Goal: Information Seeking & Learning: Learn about a topic

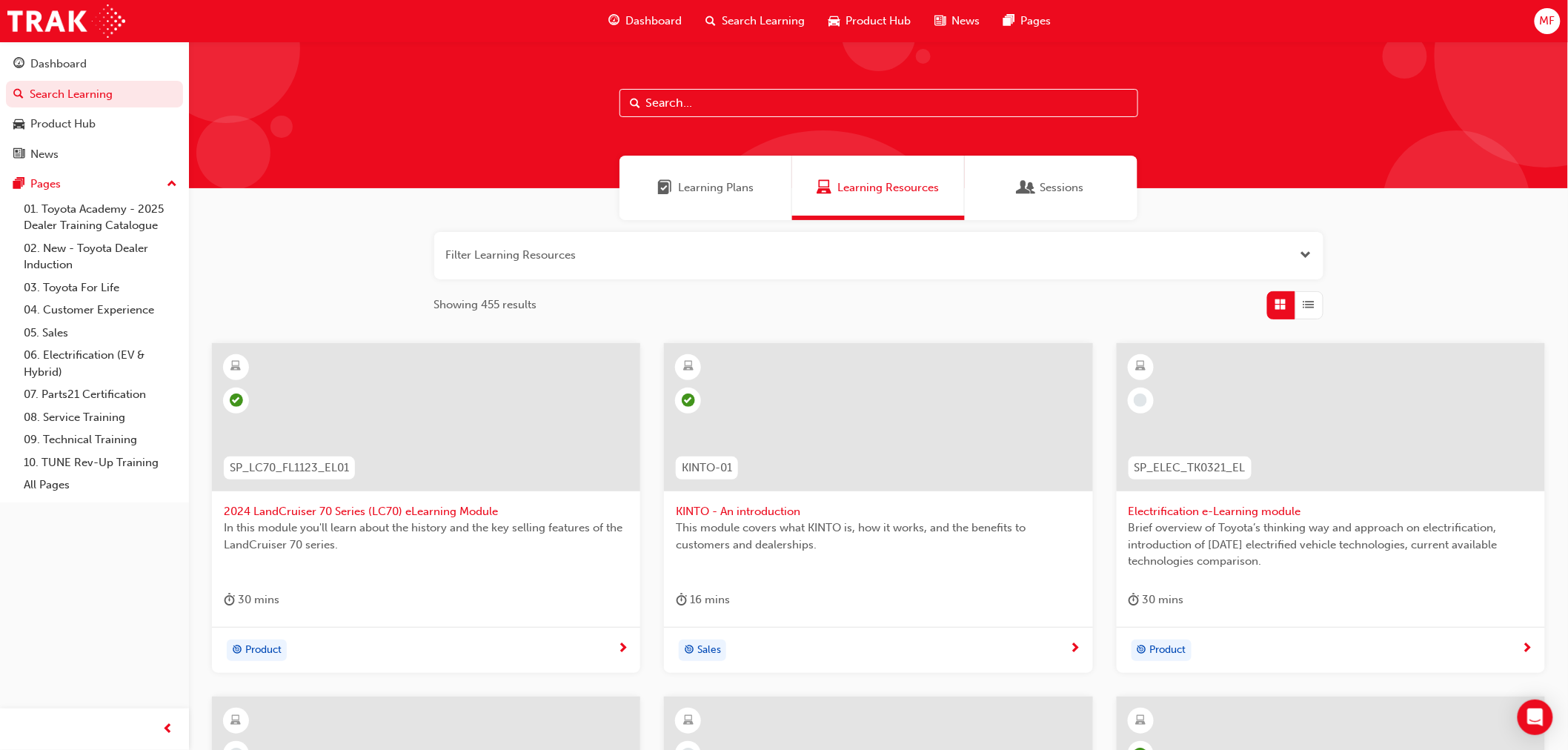
click at [686, 111] on input "text" at bounding box center [878, 103] width 519 height 28
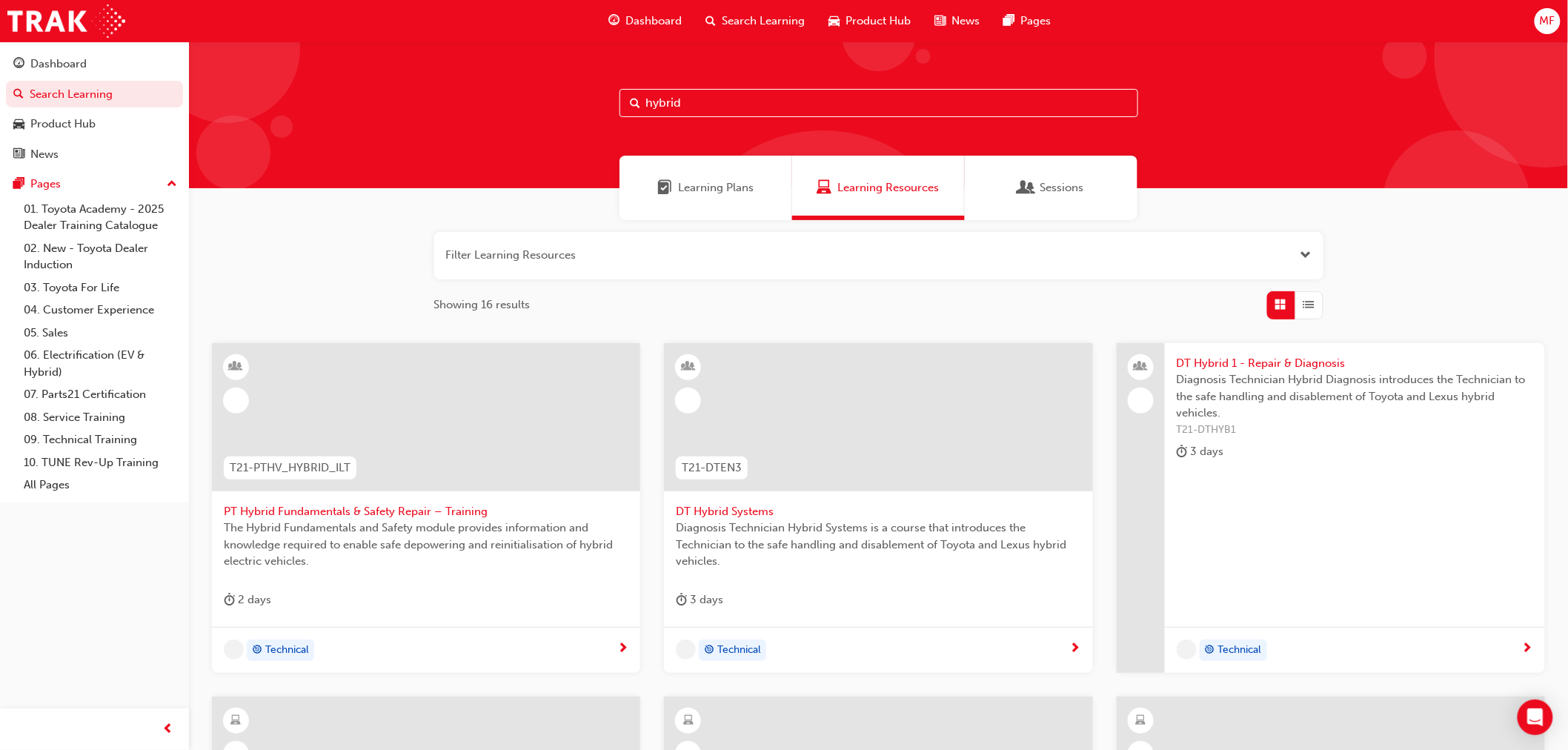
type input "hybrid"
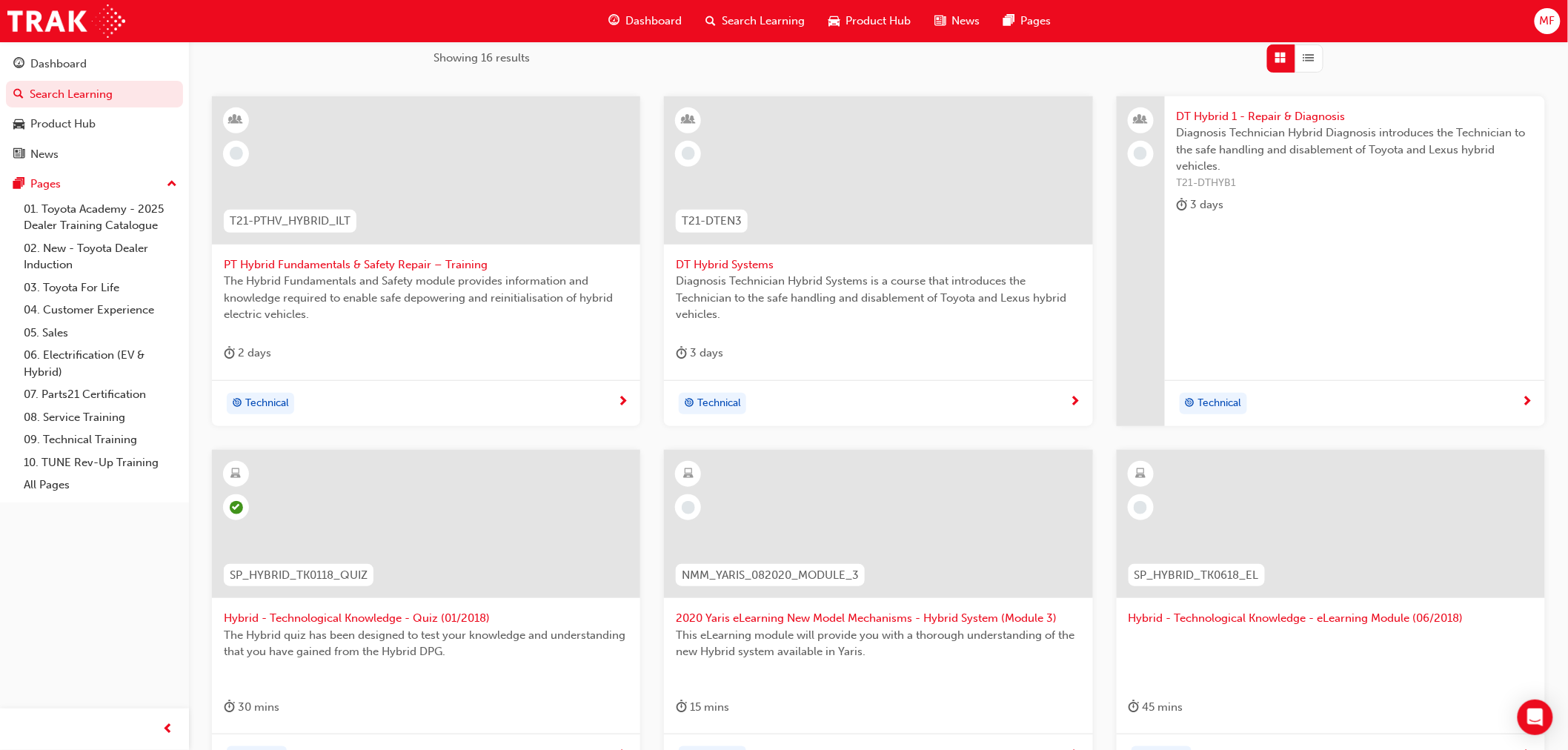
scroll to position [412, 0]
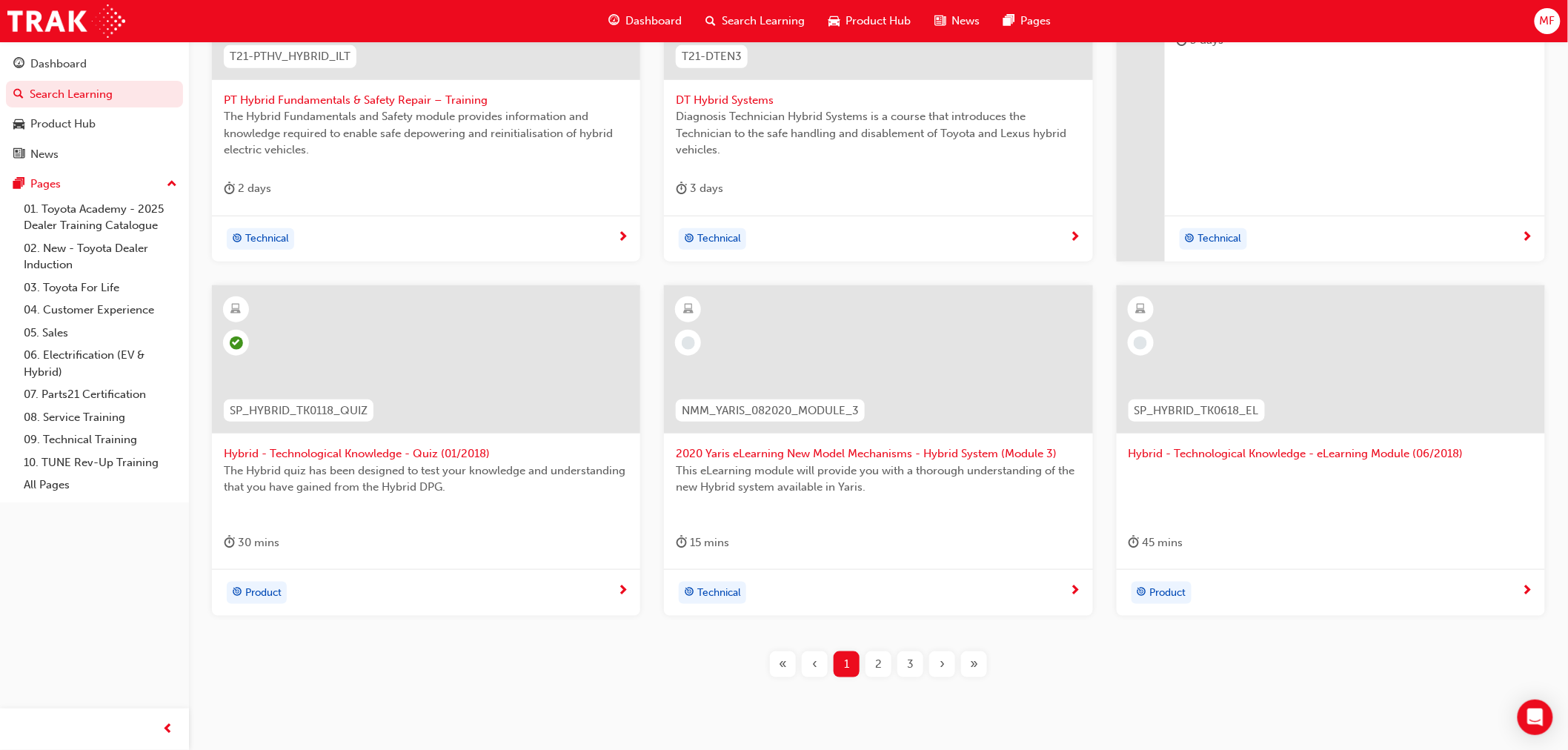
click at [1219, 455] on span "Hybrid - Technological Knowledge - eLearning Module (06/2018)" at bounding box center [1331, 454] width 405 height 17
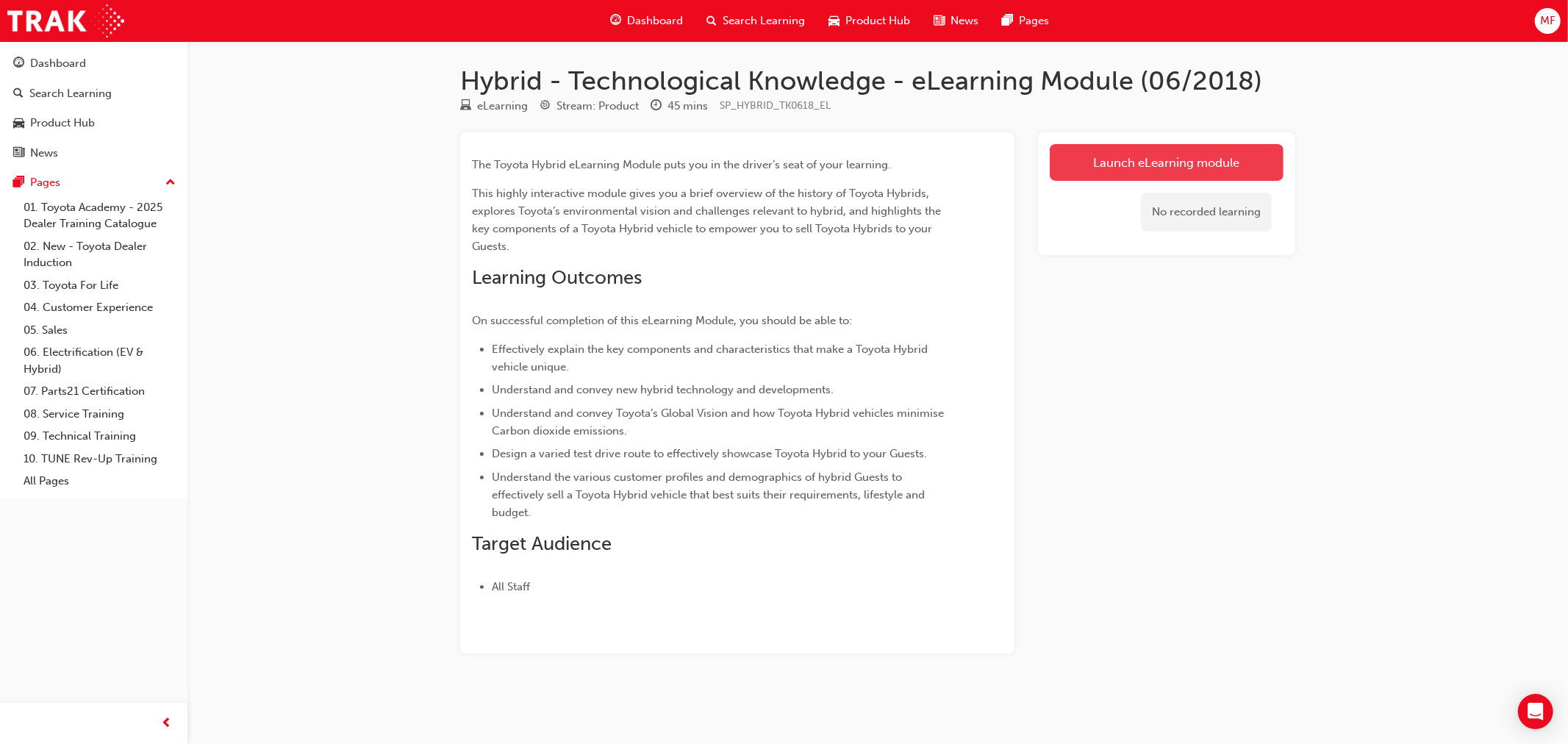
click at [1183, 166] on link "Launch eLearning module" at bounding box center [1166, 162] width 233 height 37
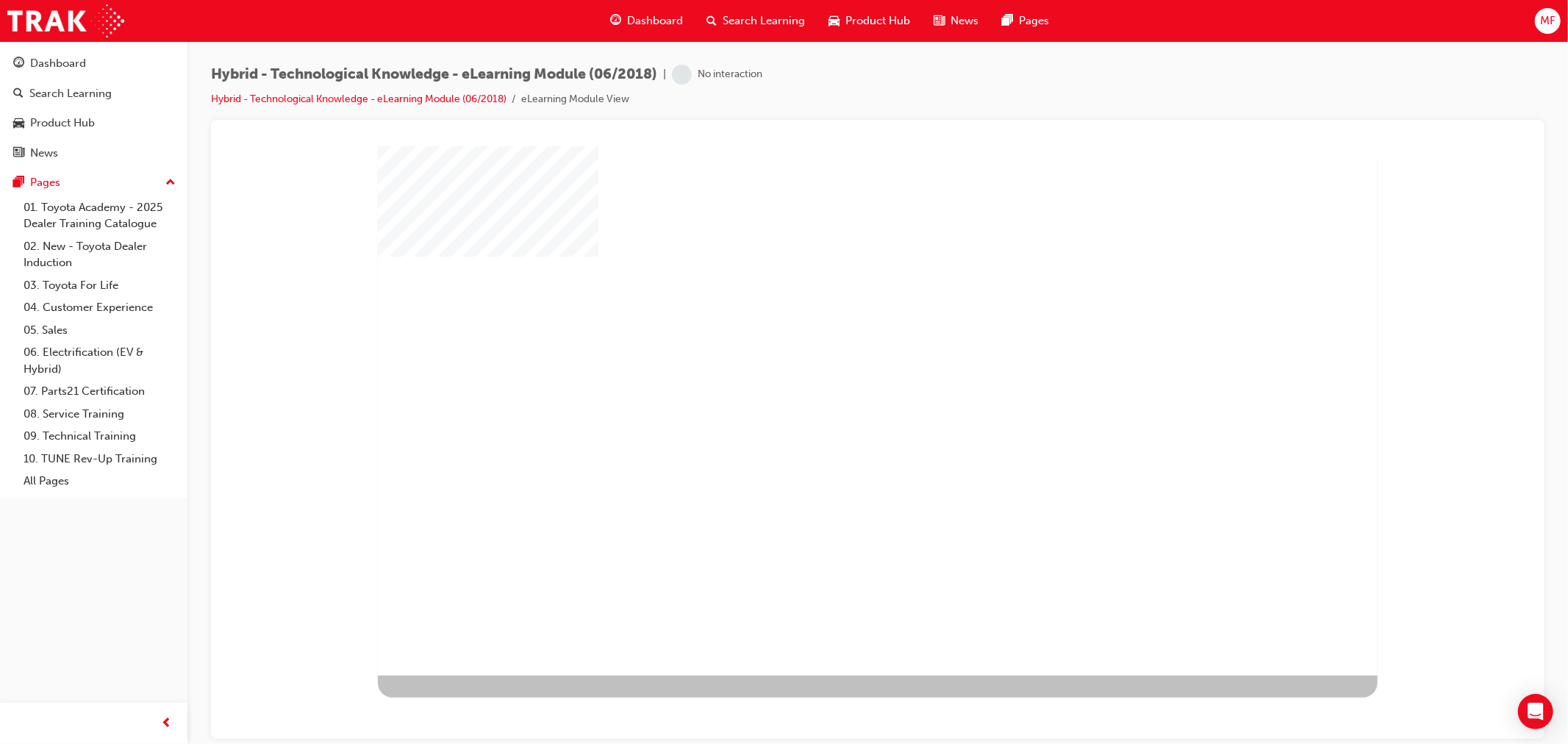
click at [834, 368] on div "play" at bounding box center [834, 368] width 0 height 0
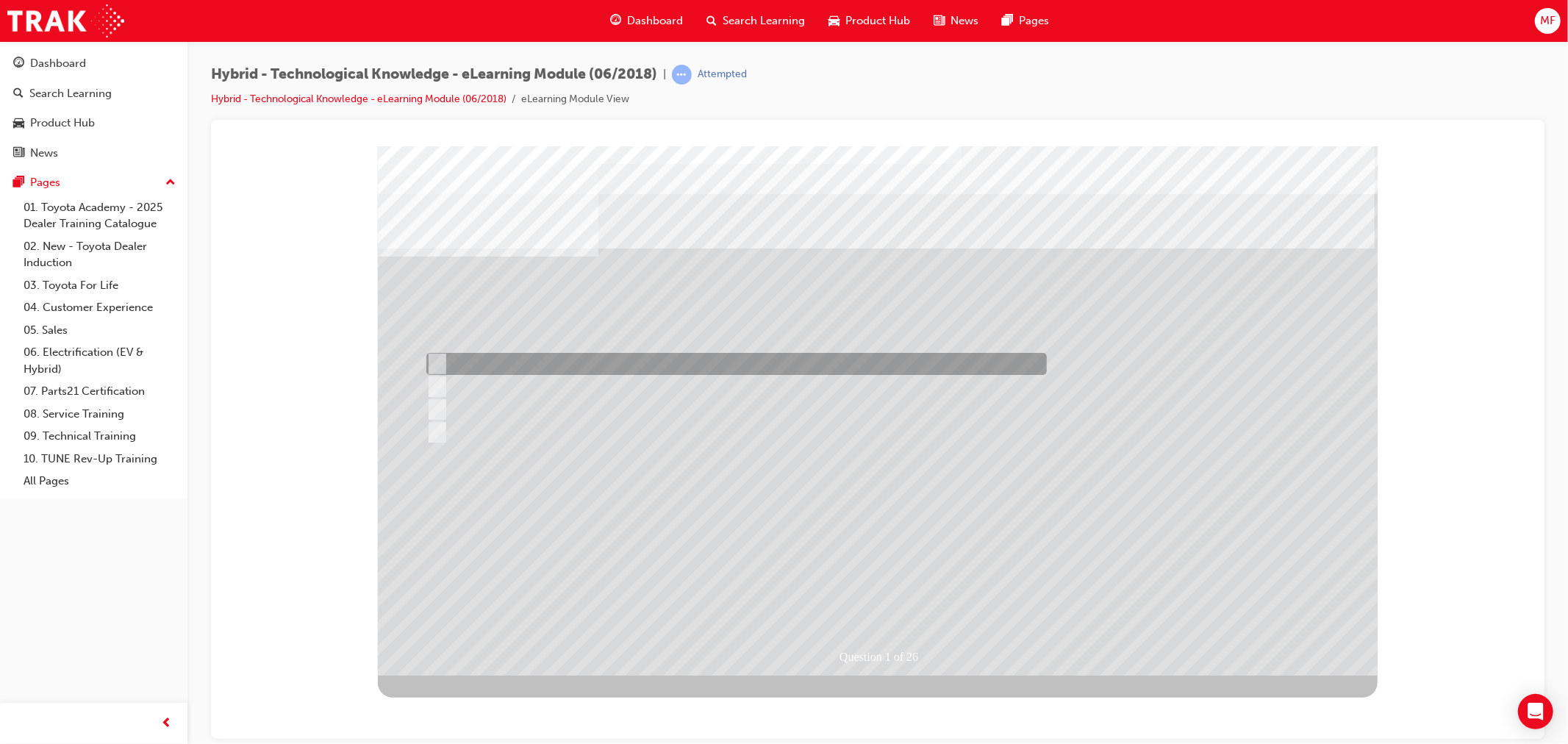
click at [479, 358] on div at bounding box center [732, 363] width 620 height 22
radio input "true"
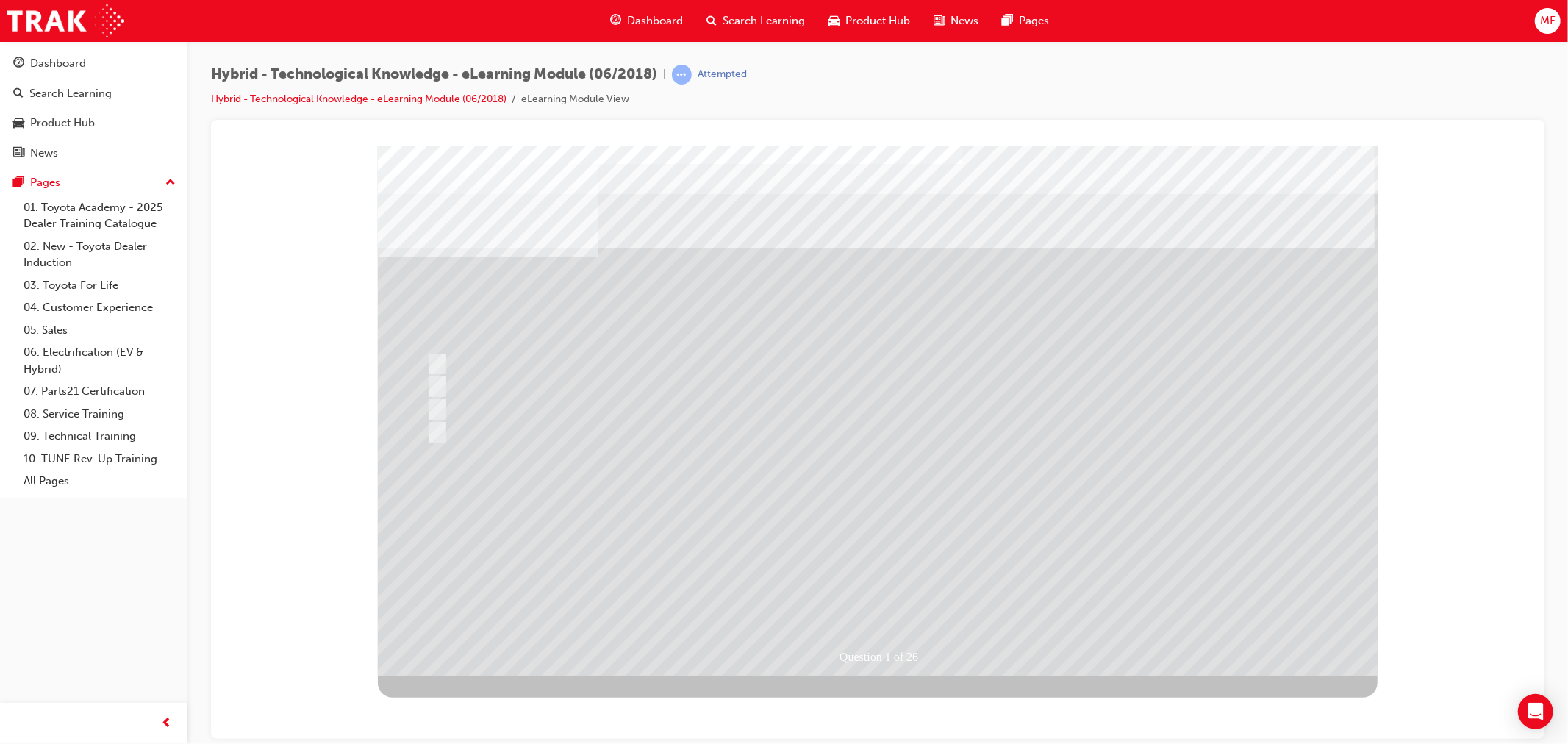
click at [892, 593] on div at bounding box center [877, 410] width 1000 height 530
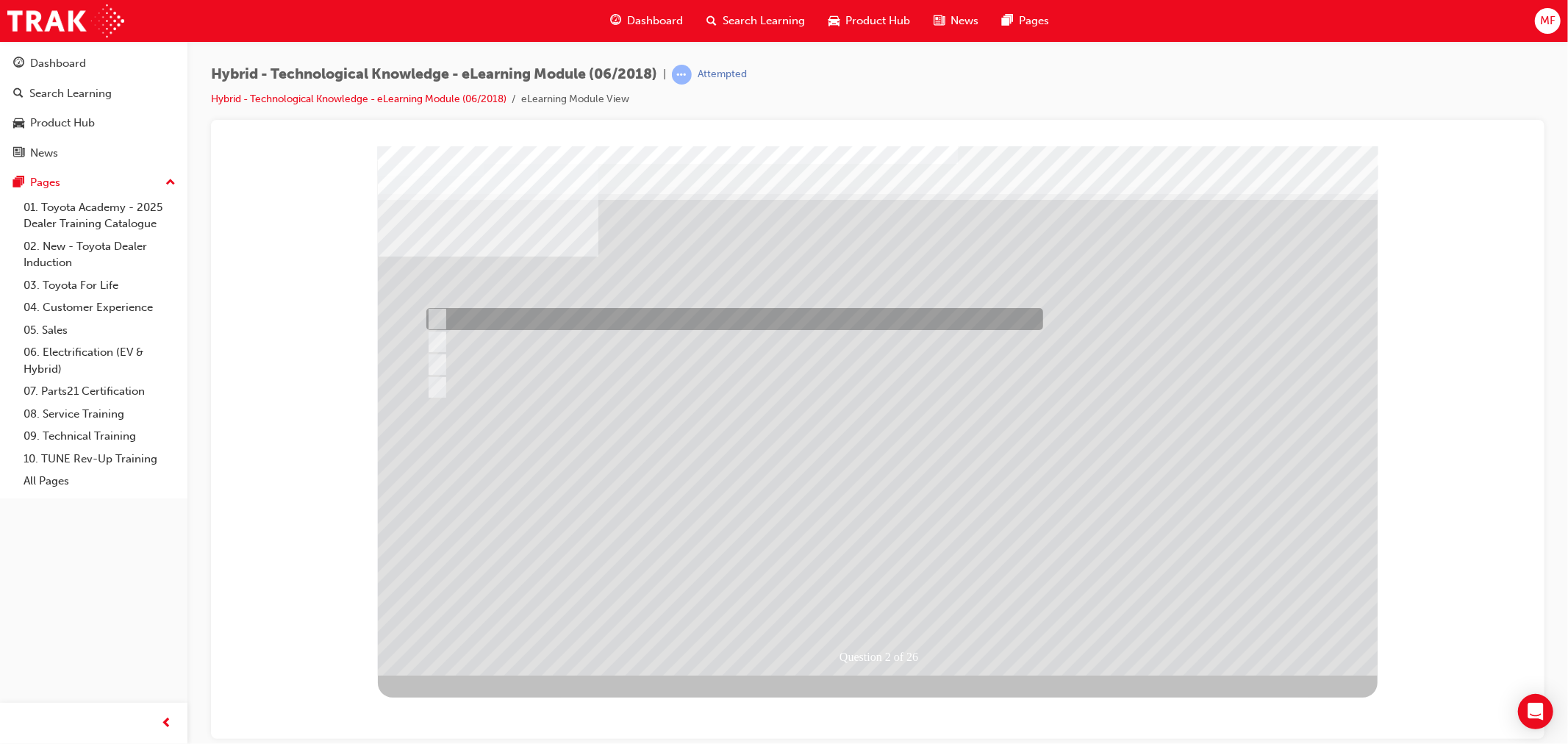
click at [551, 318] on div at bounding box center [731, 318] width 617 height 22
radio input "true"
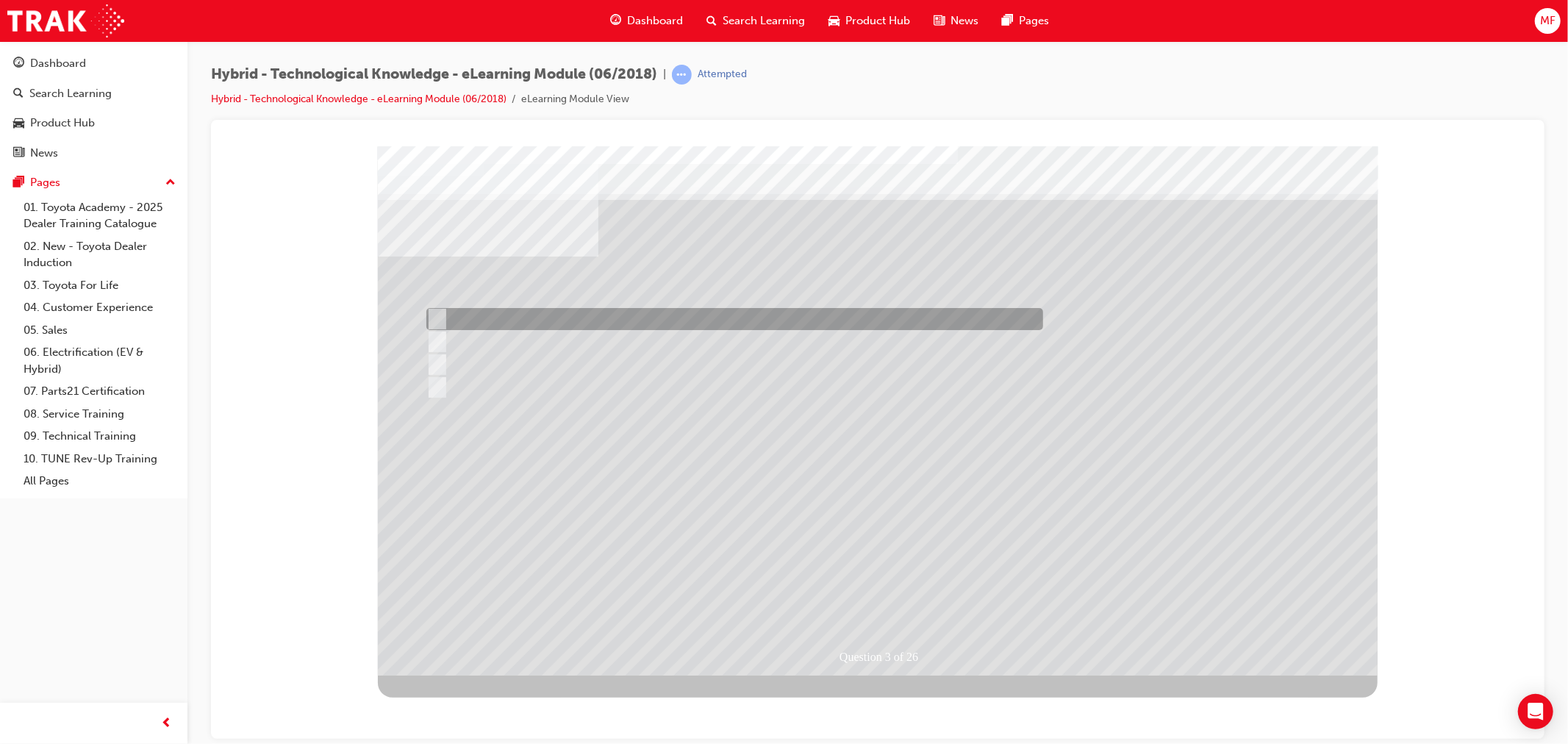
click at [570, 314] on div at bounding box center [731, 318] width 617 height 22
radio input "true"
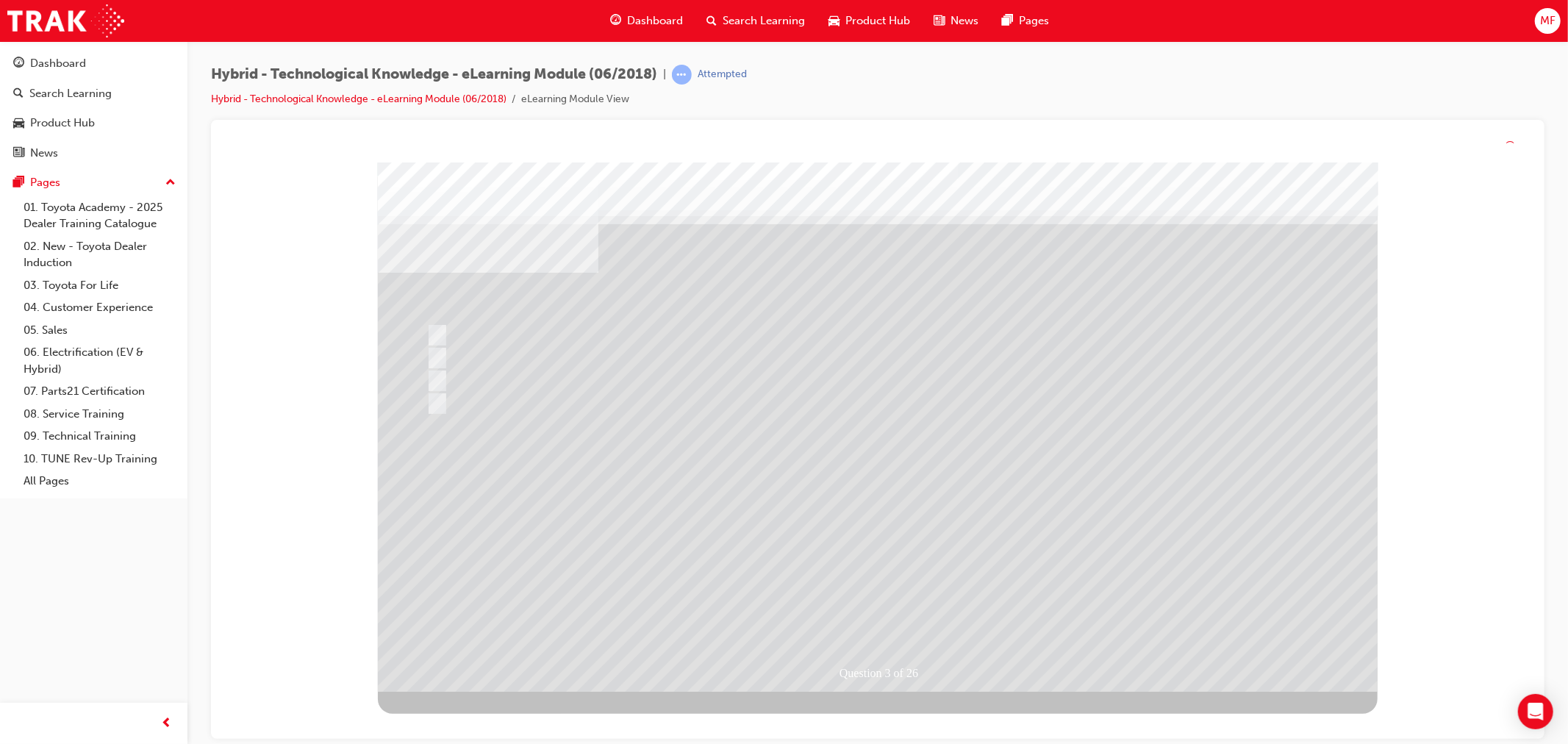
drag, startPoint x: 800, startPoint y: 495, endPoint x: 799, endPoint y: 511, distance: 16.0
click at [799, 511] on div at bounding box center [877, 426] width 1000 height 530
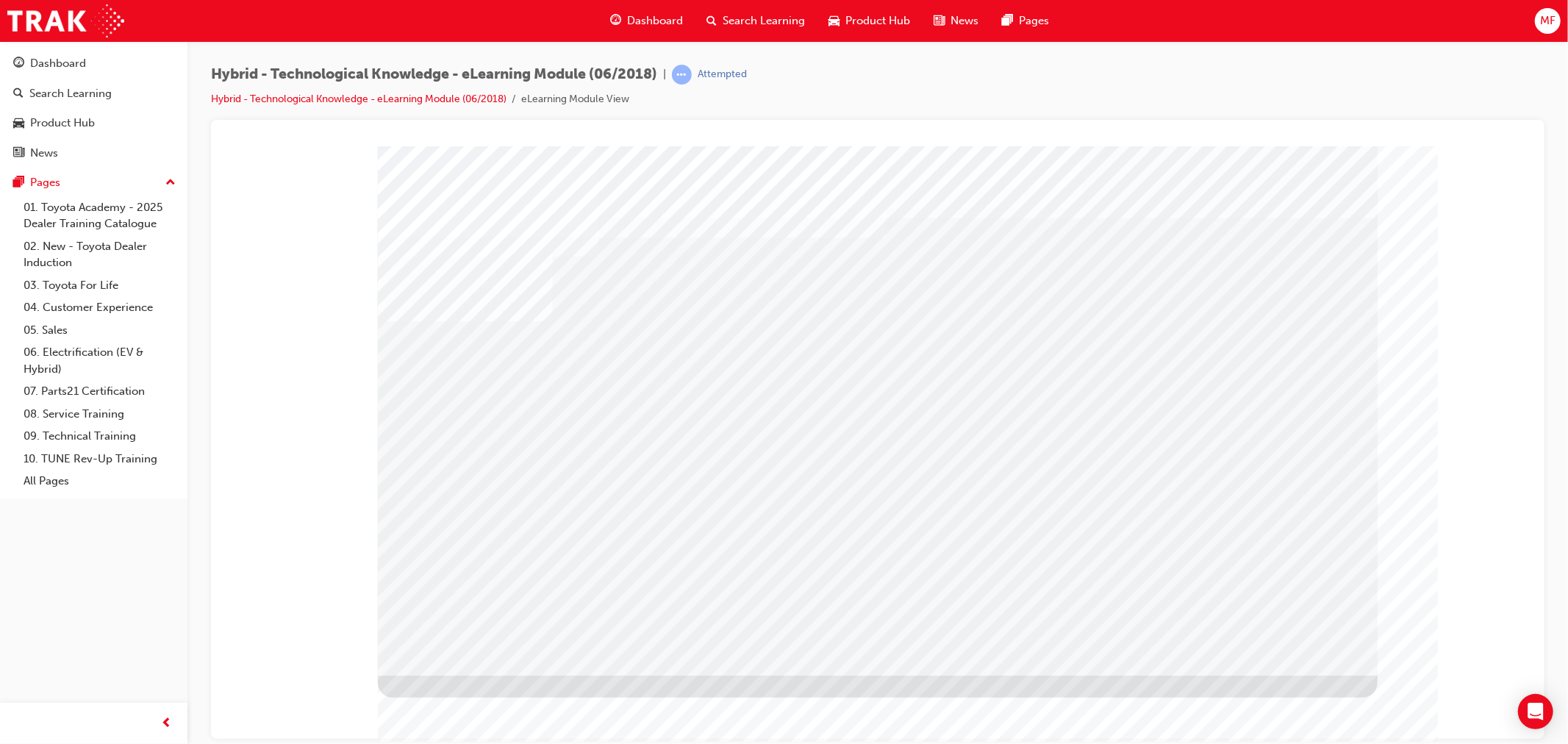
drag, startPoint x: 712, startPoint y: 438, endPoint x: 745, endPoint y: 440, distance: 33.1
